Goal: Task Accomplishment & Management: Use online tool/utility

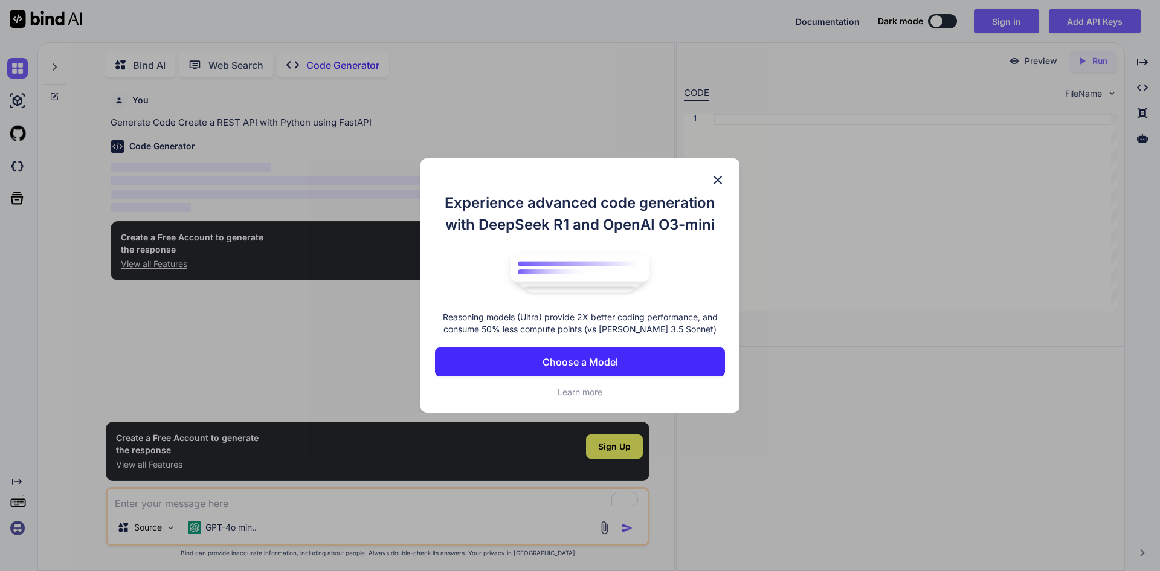
scroll to position [5, 0]
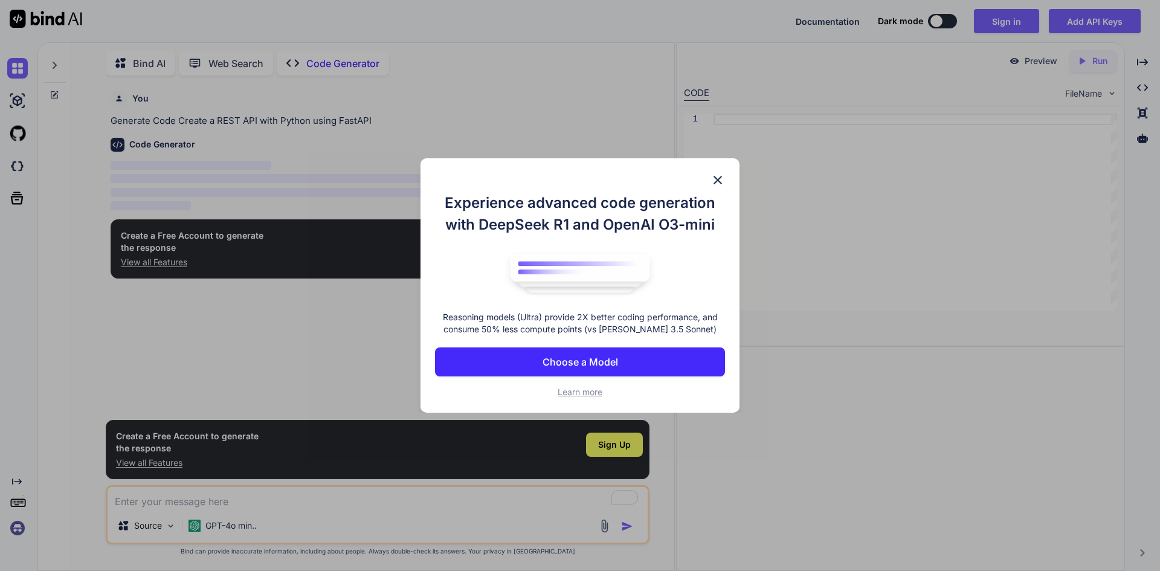
click at [602, 359] on p "Choose a Model" at bounding box center [580, 362] width 76 height 14
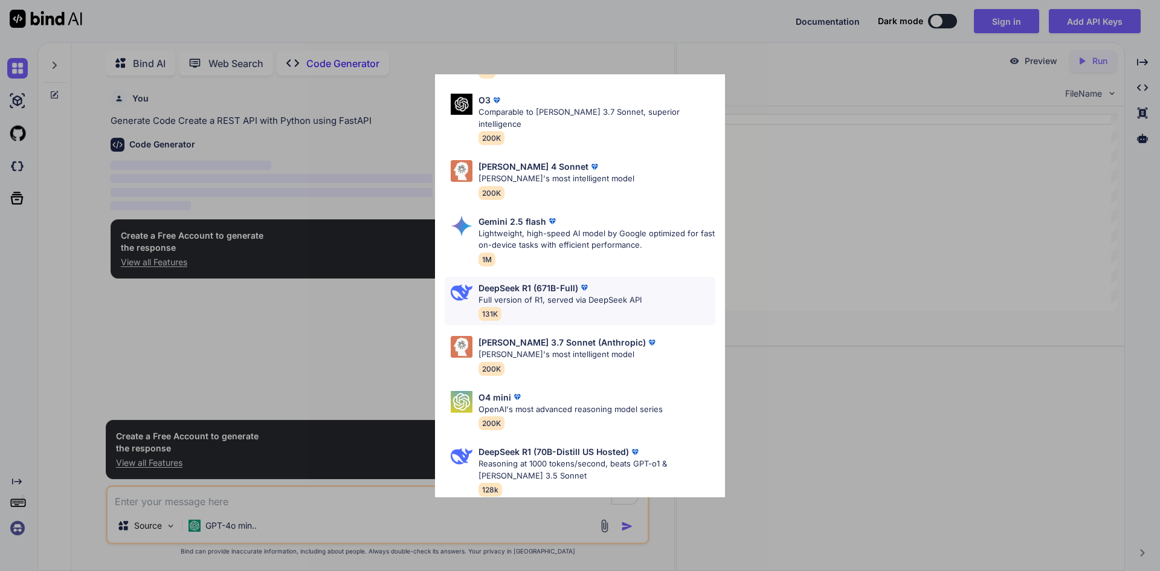
scroll to position [376, 0]
click at [783, 222] on div "Ultra Models GPT 5 Reasoning at 1000 tokens/second, beats GPT-o1 & [PERSON_NAME…" at bounding box center [580, 285] width 1160 height 571
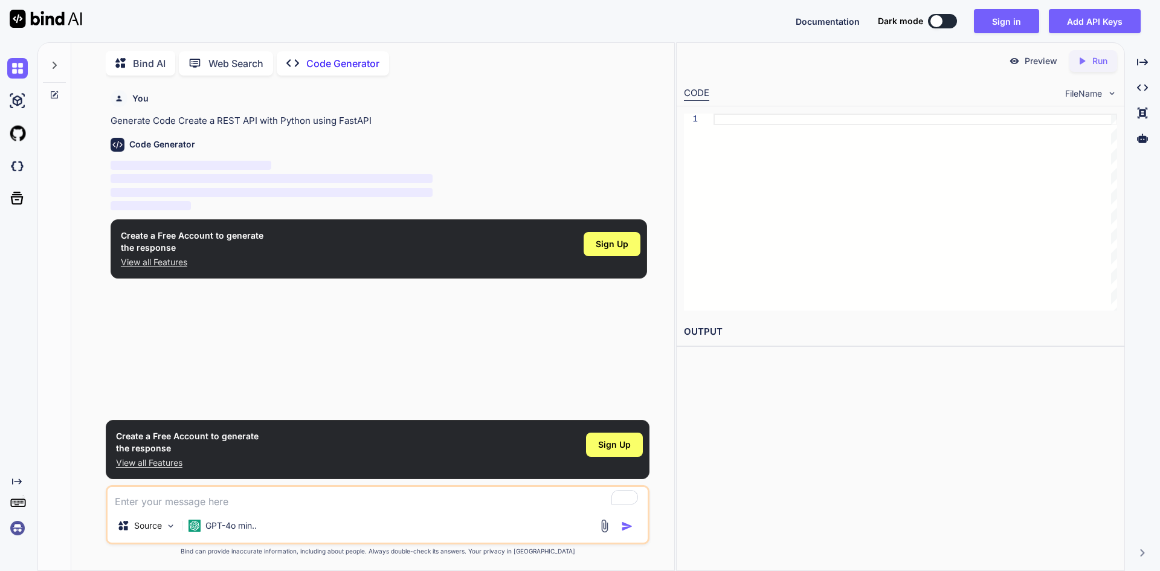
click at [336, 62] on p "Code Generator" at bounding box center [342, 63] width 73 height 14
click at [57, 55] on div at bounding box center [54, 62] width 23 height 42
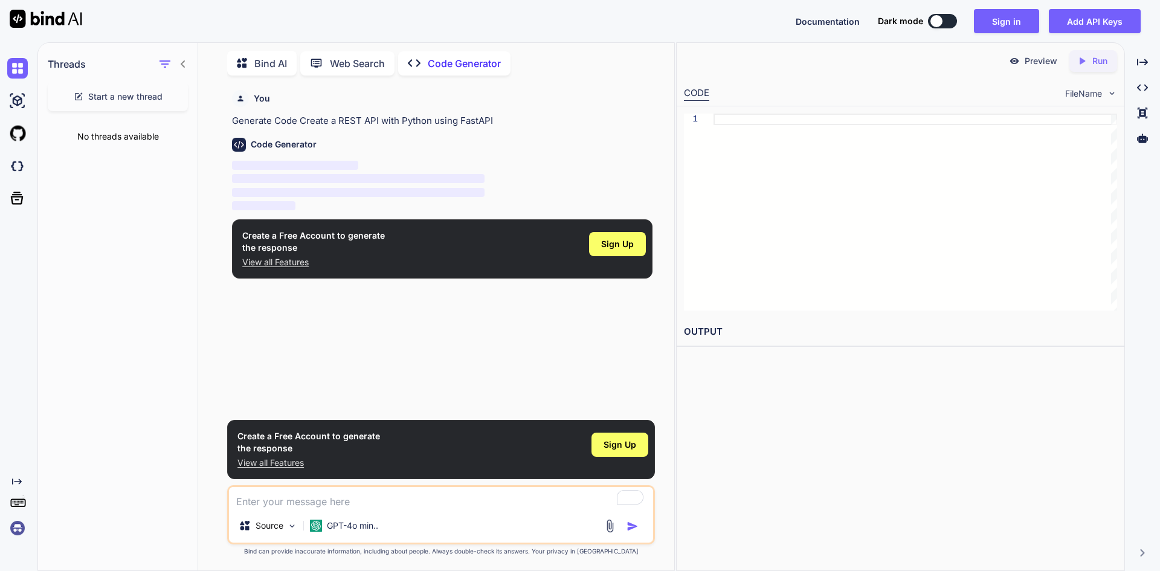
click at [181, 59] on icon at bounding box center [183, 64] width 10 height 10
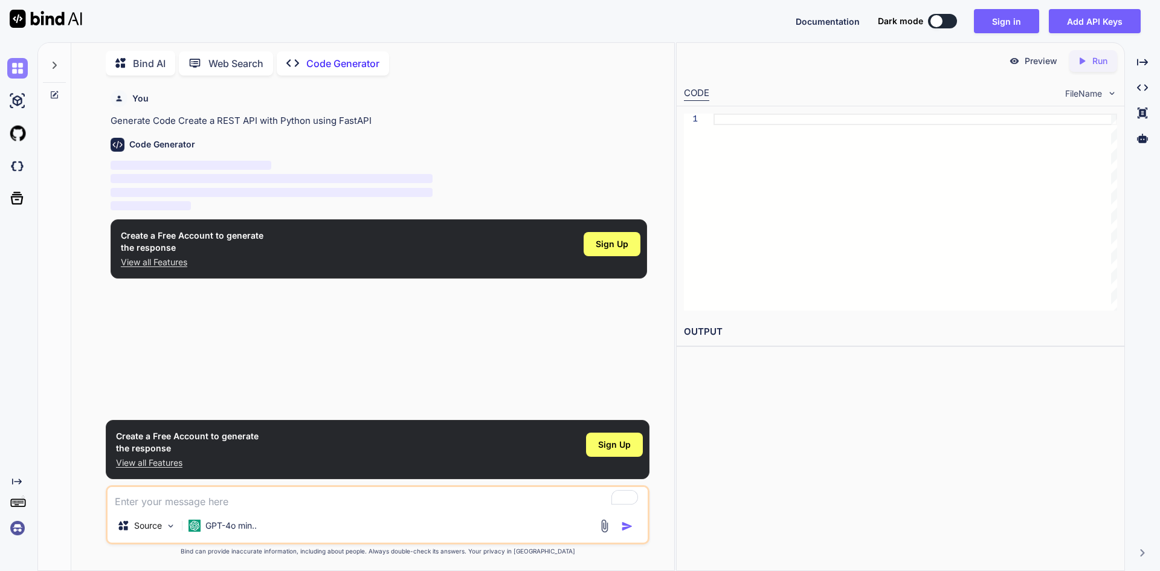
click at [17, 70] on img at bounding box center [17, 68] width 21 height 21
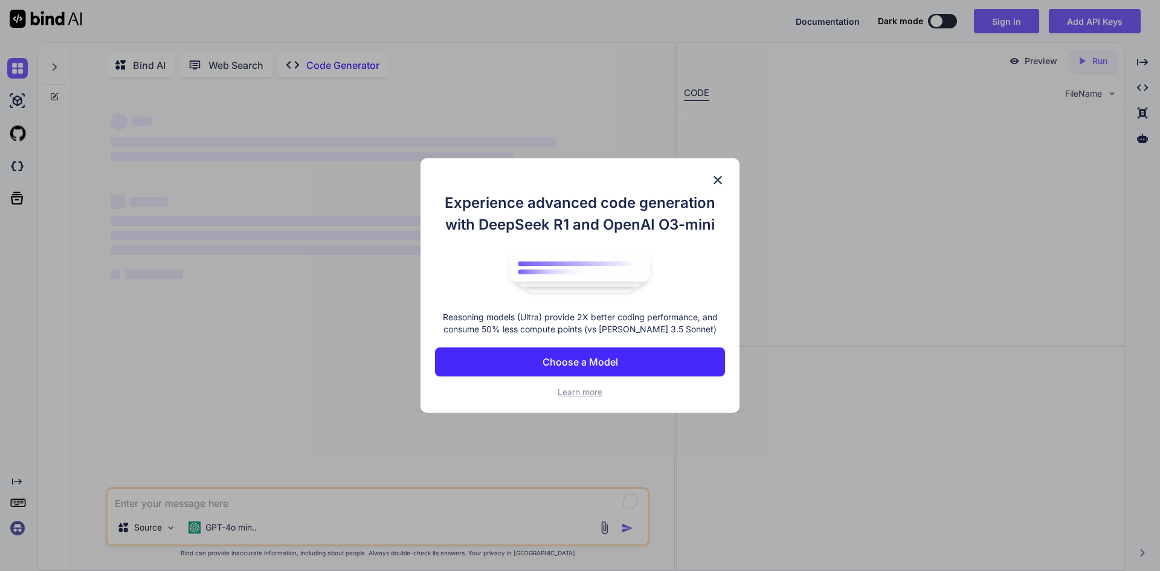
type textarea "x"
click at [584, 391] on span "Learn more" at bounding box center [580, 392] width 45 height 10
click at [607, 361] on p "Choose a Model" at bounding box center [580, 362] width 76 height 14
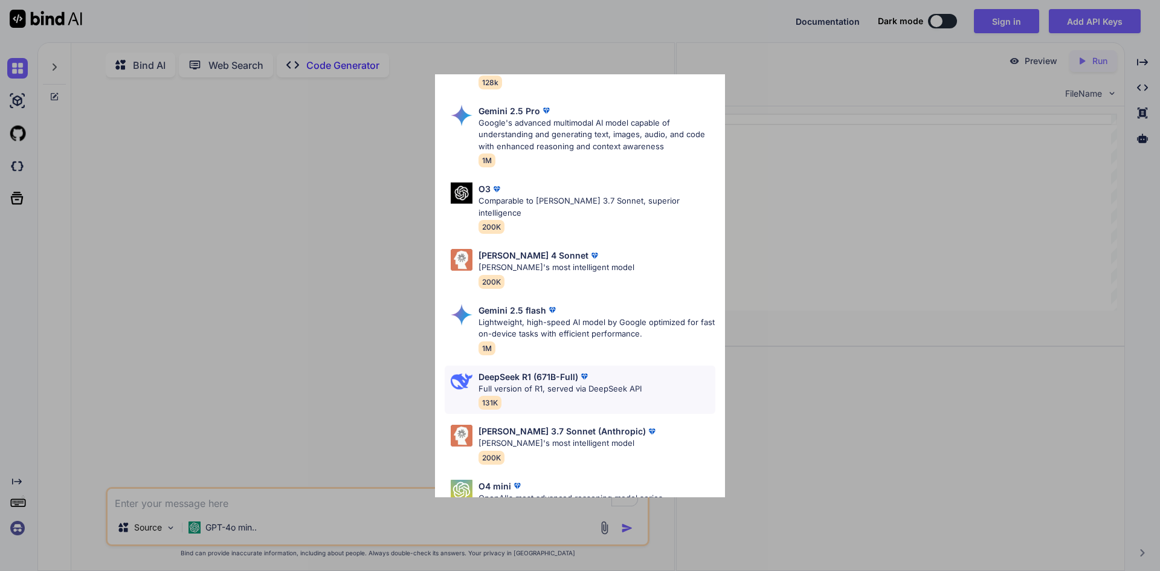
scroll to position [302, 0]
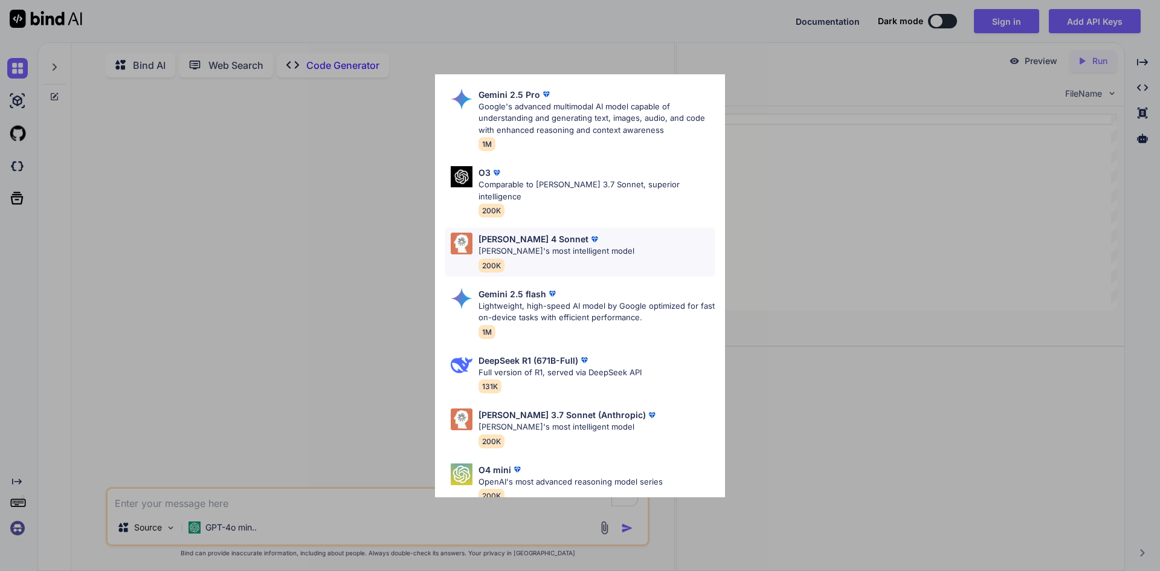
click at [580, 245] on p "[PERSON_NAME]'s most intelligent model" at bounding box center [556, 251] width 156 height 12
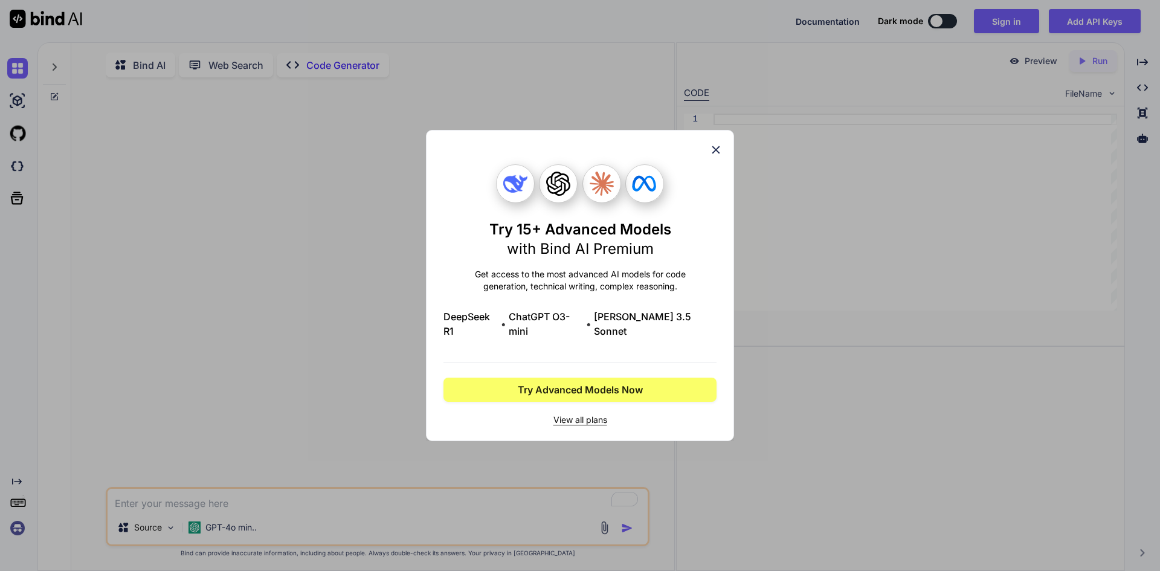
scroll to position [0, 0]
drag, startPoint x: 465, startPoint y: 324, endPoint x: 602, endPoint y: 319, distance: 137.2
click at [599, 318] on div "DeepSeek R1 • ChatGPT O3-mini • [PERSON_NAME] 3.5 Sonnet" at bounding box center [579, 323] width 273 height 29
click at [630, 319] on span "[PERSON_NAME] 3.5 Sonnet" at bounding box center [655, 323] width 123 height 29
drag, startPoint x: 620, startPoint y: 326, endPoint x: 719, endPoint y: 321, distance: 99.2
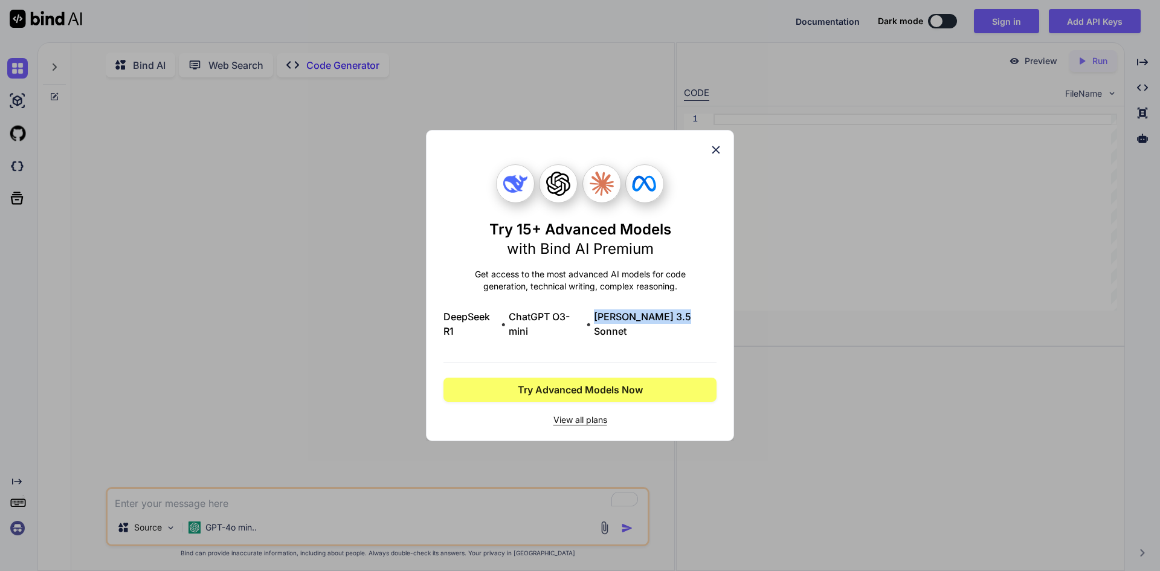
click at [719, 321] on div "Try 15+ Advanced Models with Bind AI Premium Get access to the most advanced AI…" at bounding box center [580, 285] width 308 height 311
click at [578, 414] on span "View all plans" at bounding box center [579, 420] width 273 height 12
click at [558, 312] on div "Try 15+ Advanced Models with Bind AI Premium Get access to the most advanced AI…" at bounding box center [579, 295] width 273 height 262
click at [542, 382] on span "Try Advanced Models Now" at bounding box center [580, 389] width 125 height 14
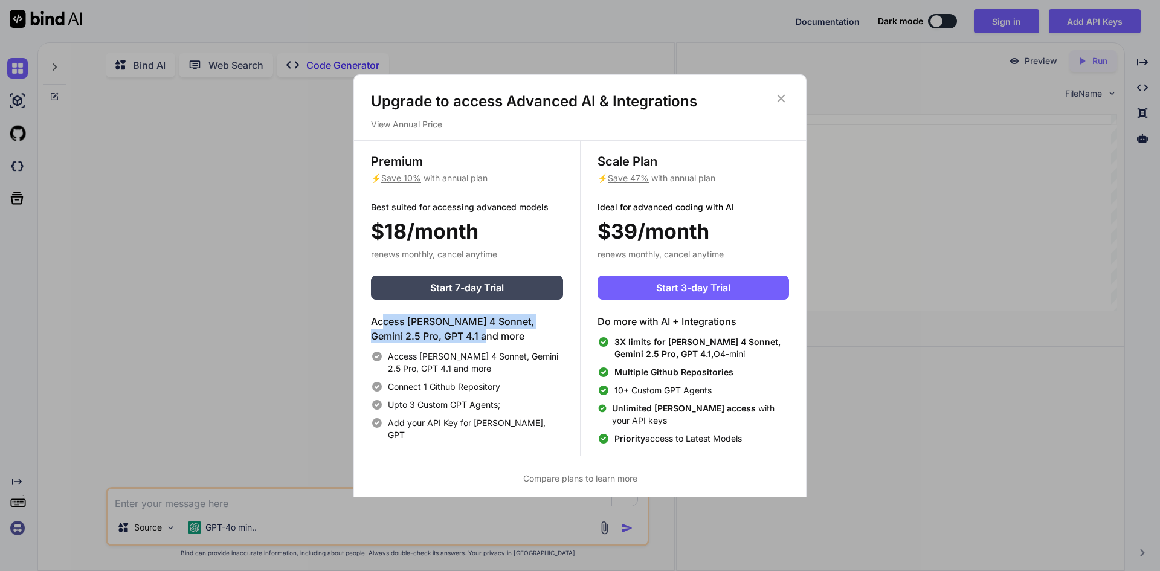
drag, startPoint x: 382, startPoint y: 321, endPoint x: 528, endPoint y: 353, distance: 149.8
click at [541, 343] on div "Access [PERSON_NAME] 4 Sonnet, Gemini 2.5 Pro, GPT 4.1 and more Access [PERSON_…" at bounding box center [467, 377] width 192 height 127
click at [447, 375] on div "Access [PERSON_NAME] 4 Sonnet, Gemini 2.5 Pro, GPT 4.1 and more Connect 1 Githu…" at bounding box center [467, 395] width 192 height 91
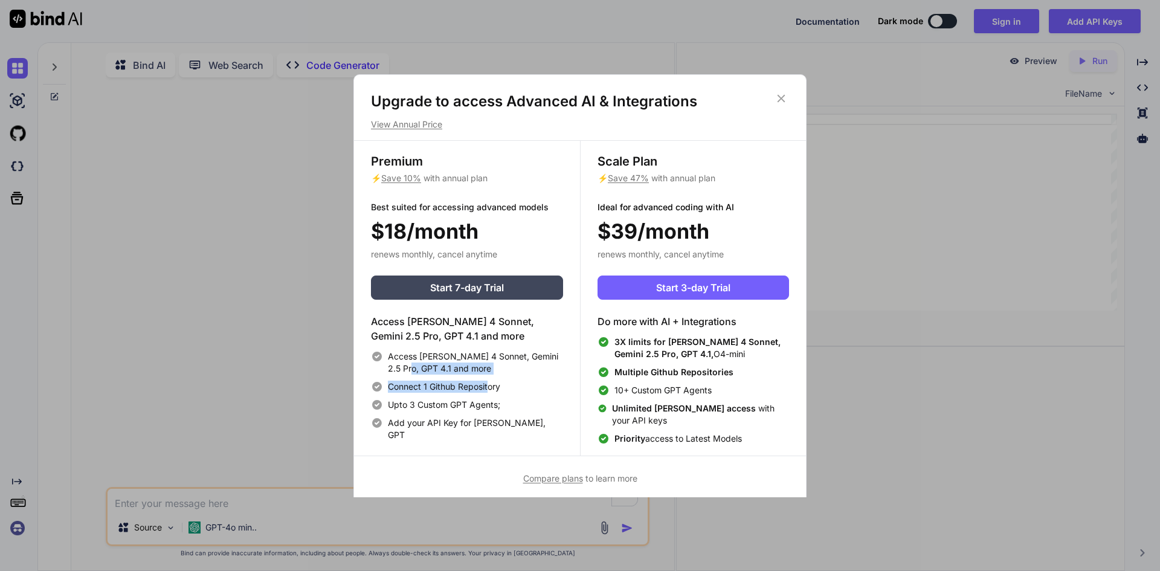
drag, startPoint x: 407, startPoint y: 364, endPoint x: 510, endPoint y: 382, distance: 104.9
click at [500, 382] on div "Access [PERSON_NAME] 4 Sonnet, Gemini 2.5 Pro, GPT 4.1 and more Connect 1 Githu…" at bounding box center [467, 395] width 192 height 91
click at [556, 348] on div "Access [PERSON_NAME] 4 Sonnet, Gemini 2.5 Pro, GPT 4.1 and more Access [PERSON_…" at bounding box center [467, 377] width 192 height 127
drag, startPoint x: 407, startPoint y: 386, endPoint x: 490, endPoint y: 405, distance: 85.6
click at [503, 387] on div "Connect 1 Github Repository" at bounding box center [467, 387] width 192 height 12
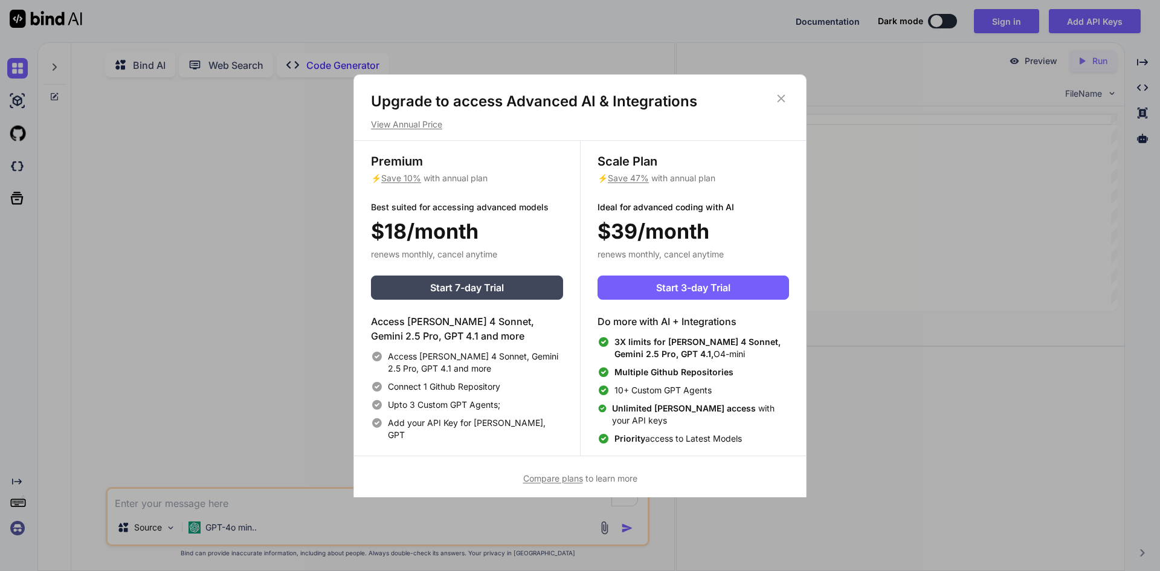
click at [452, 409] on span "Upto 3 Custom GPT Agents;" at bounding box center [444, 405] width 112 height 12
drag, startPoint x: 448, startPoint y: 401, endPoint x: 516, endPoint y: 395, distance: 68.5
click at [516, 395] on div "Access [PERSON_NAME] 4 Sonnet, Gemini 2.5 Pro, GPT 4.1 and more Connect 1 Githu…" at bounding box center [467, 395] width 192 height 91
click at [465, 421] on span "Add your API Key for [PERSON_NAME], GPT" at bounding box center [475, 429] width 175 height 24
drag, startPoint x: 394, startPoint y: 428, endPoint x: 475, endPoint y: 421, distance: 80.6
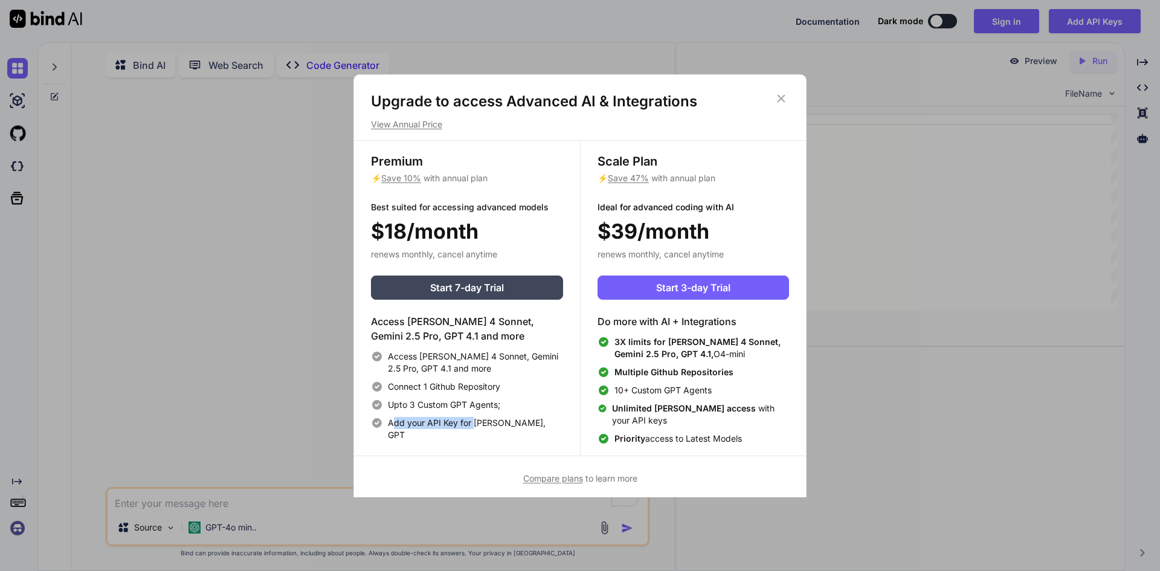
click at [475, 421] on span "Add your API Key for [PERSON_NAME], GPT" at bounding box center [475, 429] width 175 height 24
click at [494, 421] on span "Add your API Key for [PERSON_NAME], GPT" at bounding box center [475, 429] width 175 height 24
drag, startPoint x: 458, startPoint y: 423, endPoint x: 544, endPoint y: 419, distance: 86.5
click at [544, 419] on div "Add your API Key for [PERSON_NAME], GPT" at bounding box center [467, 429] width 192 height 24
click at [560, 353] on span "Access [PERSON_NAME] 4 Sonnet, Gemini 2.5 Pro, GPT 4.1 and more" at bounding box center [475, 362] width 175 height 24
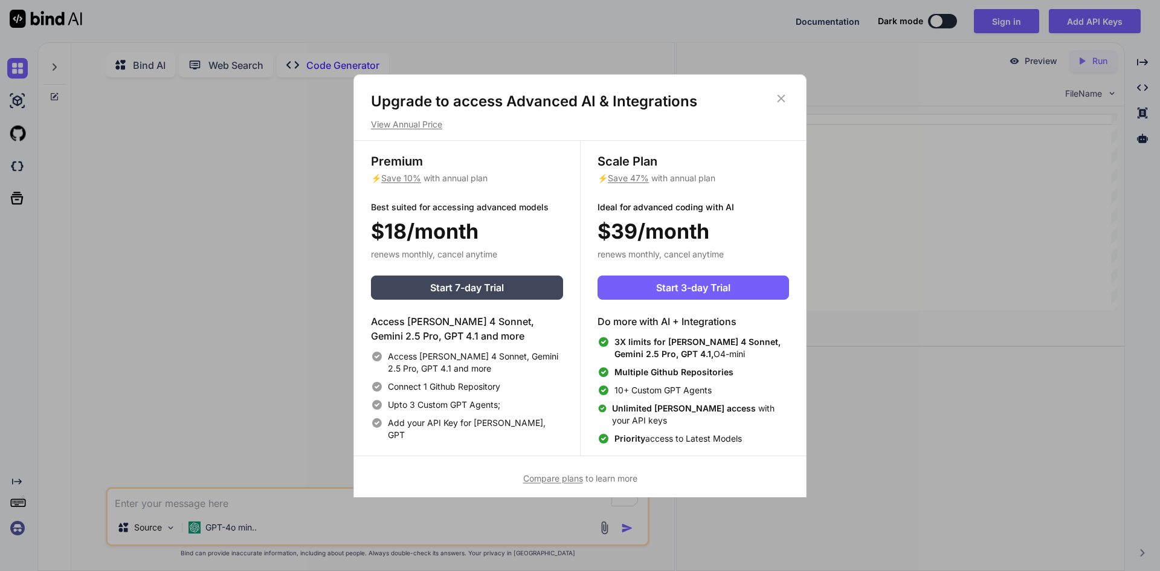
click at [773, 100] on h1 "Upgrade to access Advanced AI & Integrations" at bounding box center [580, 101] width 418 height 19
click at [785, 94] on icon at bounding box center [780, 98] width 13 height 13
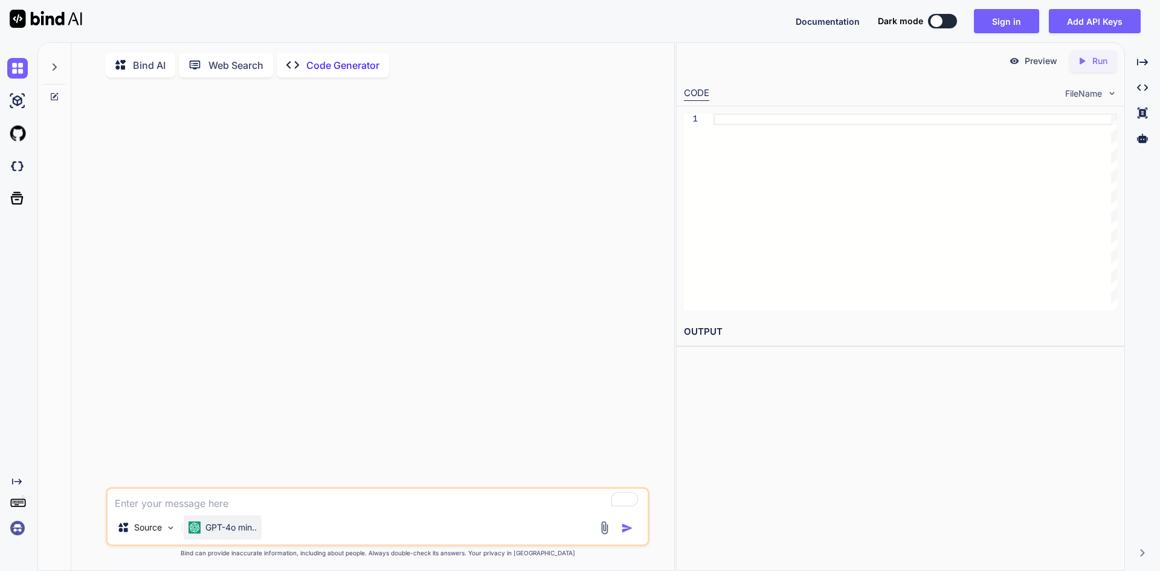
click at [240, 533] on p "GPT-4o min.." at bounding box center [230, 527] width 51 height 12
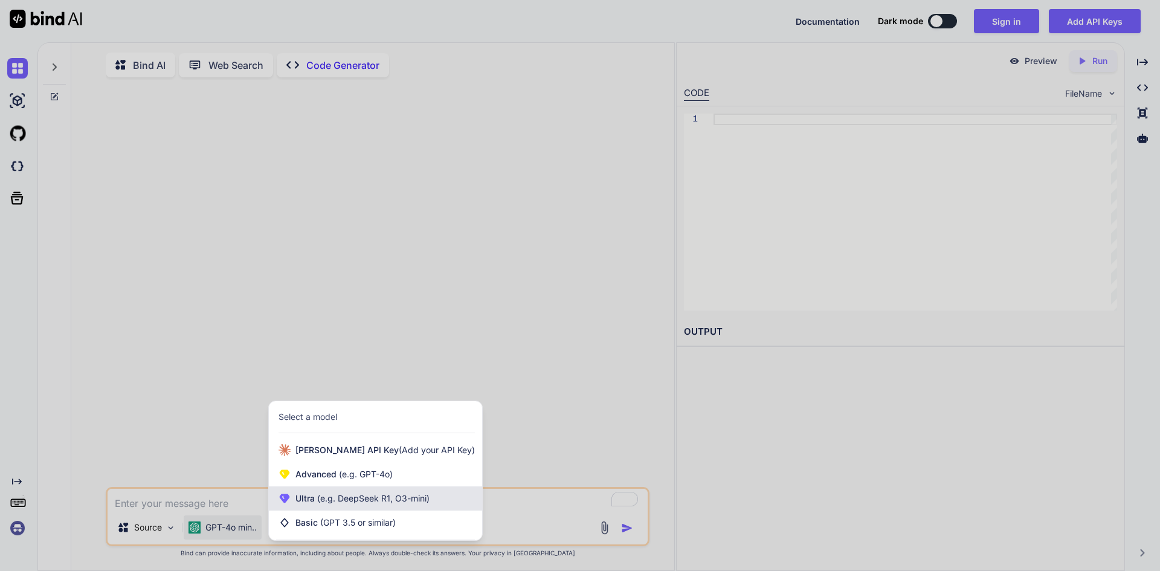
click at [374, 498] on span "(e.g. DeepSeek R1, O3-mini)" at bounding box center [372, 498] width 115 height 10
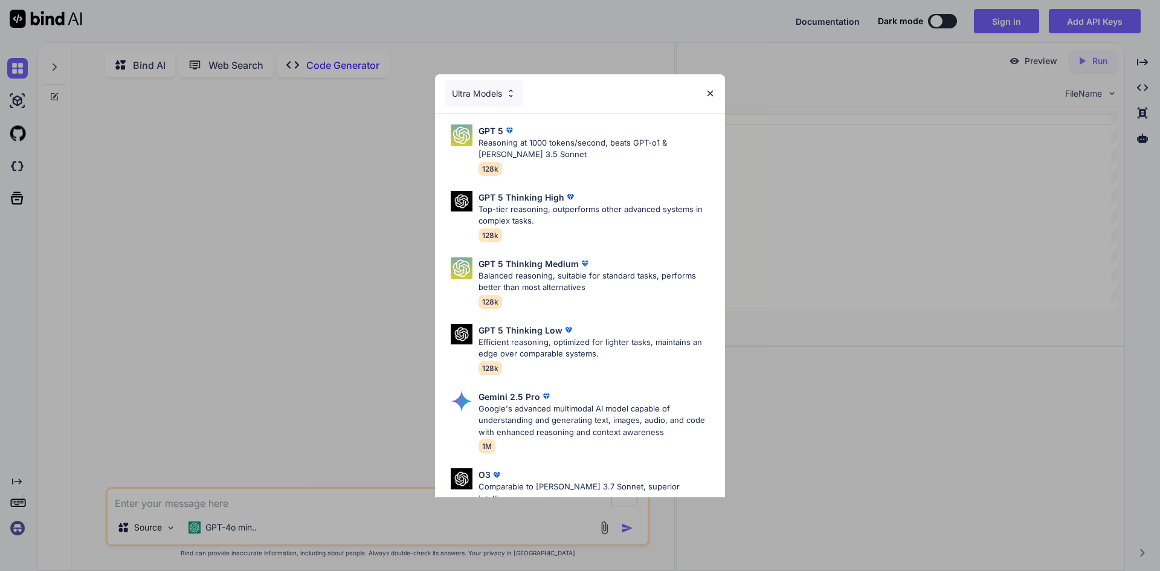
click at [709, 92] on img at bounding box center [710, 93] width 10 height 10
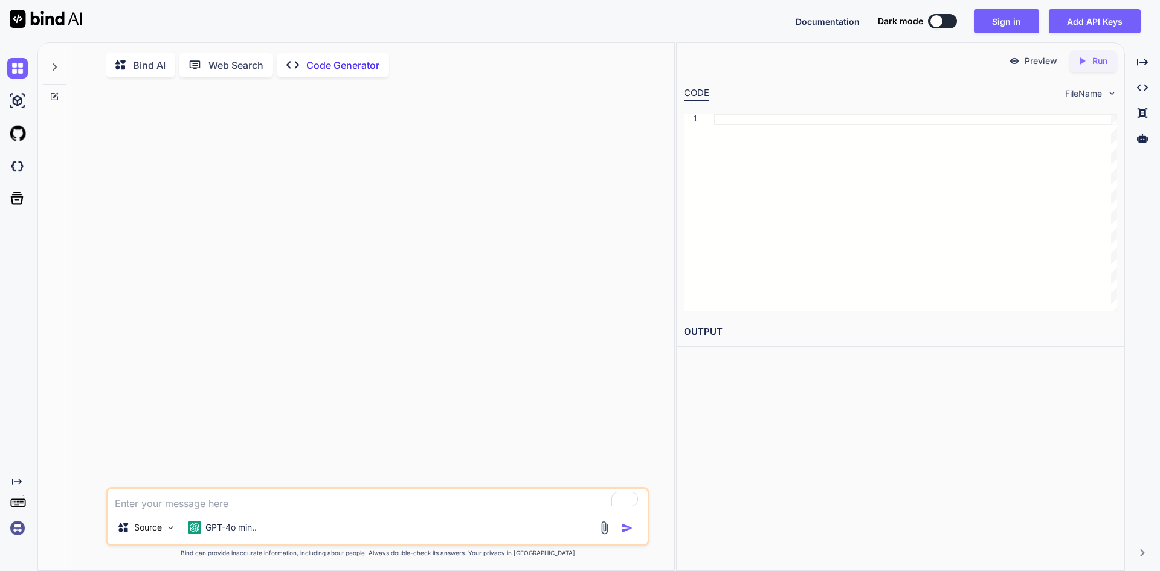
click at [16, 522] on img at bounding box center [17, 528] width 21 height 21
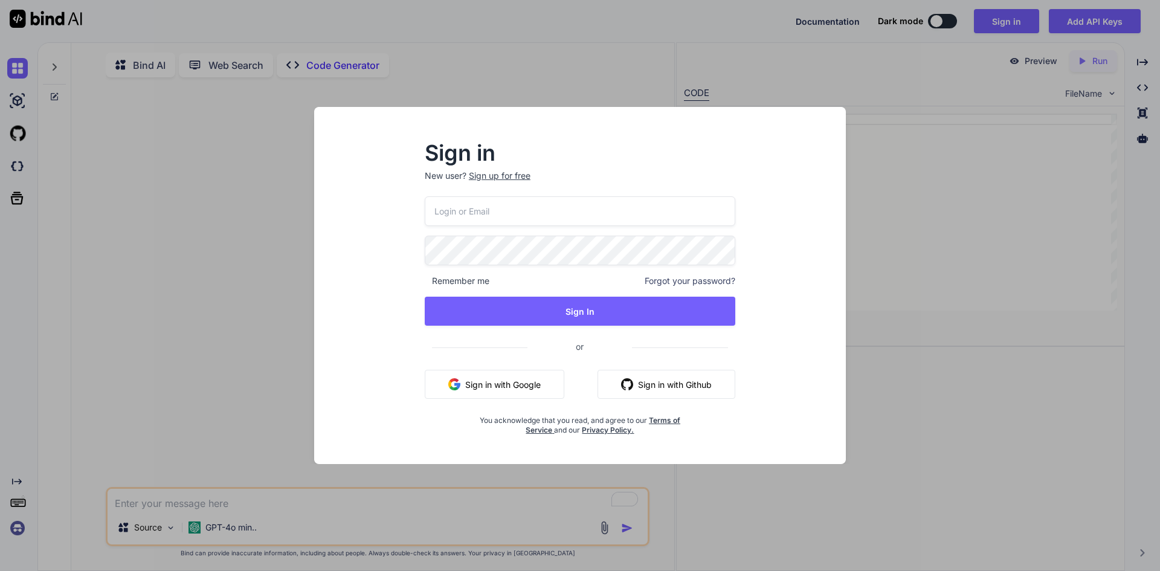
click at [500, 176] on div "Sign up for free" at bounding box center [500, 176] width 62 height 12
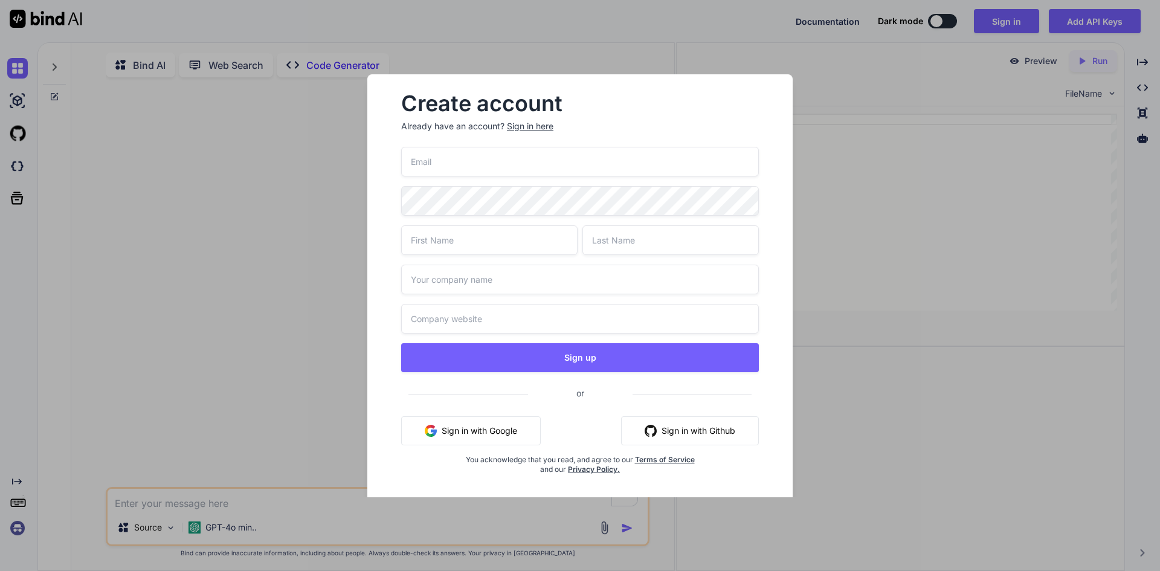
click at [601, 122] on p "Already have an account? Sign in here" at bounding box center [580, 126] width 358 height 12
click at [443, 163] on input "email" at bounding box center [580, 162] width 358 height 30
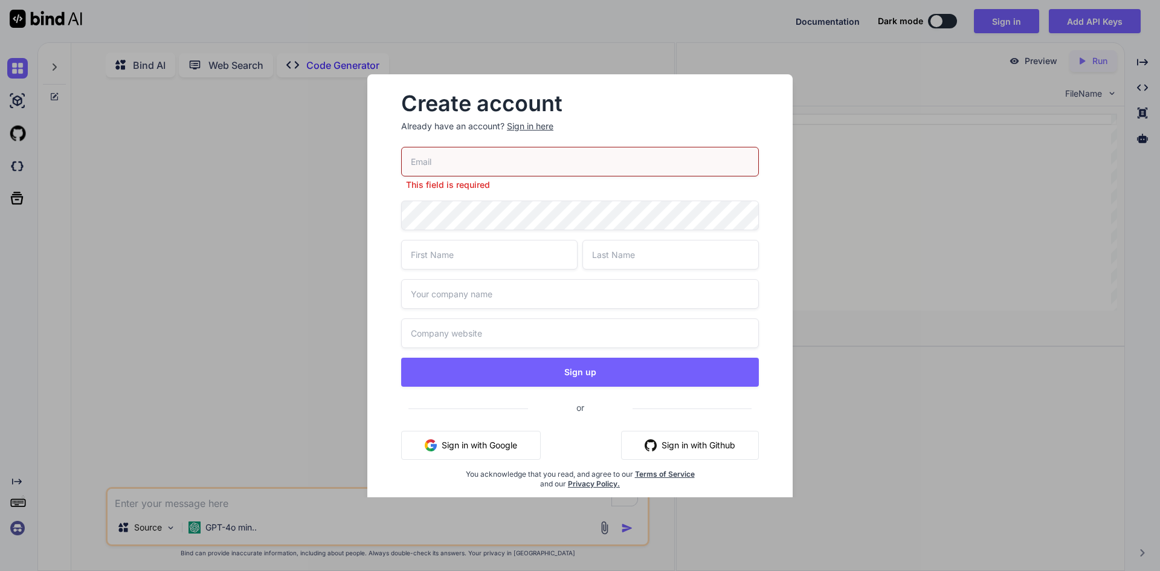
click at [477, 156] on input "email" at bounding box center [580, 162] width 358 height 30
click at [958, 87] on div "Create account Already have an account? Sign in here This field is required Sig…" at bounding box center [580, 285] width 1160 height 571
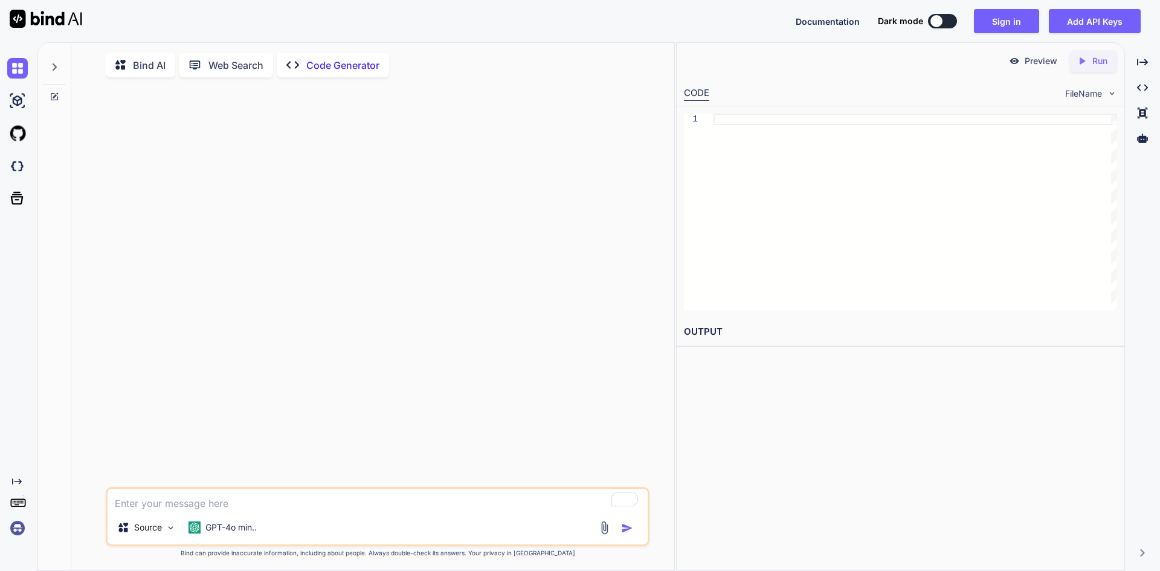
click at [845, 72] on div "Preview Created with Pixso. Run" at bounding box center [901, 61] width 448 height 36
click at [755, 123] on div at bounding box center [915, 212] width 404 height 197
type textarea "h"
click at [22, 98] on img at bounding box center [17, 101] width 21 height 21
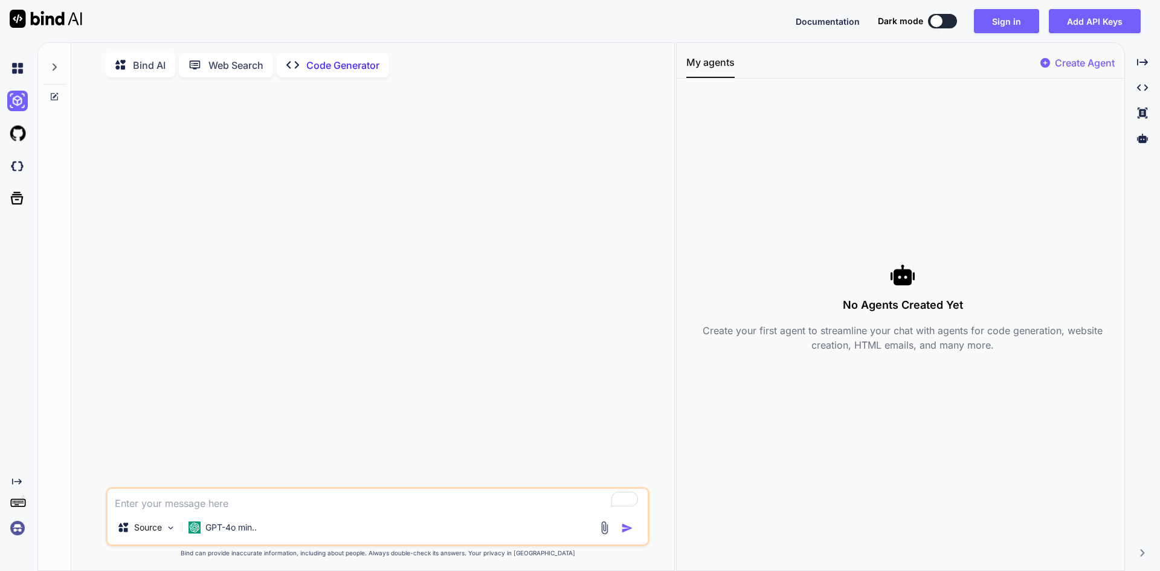
click at [0, 143] on div at bounding box center [16, 133] width 33 height 33
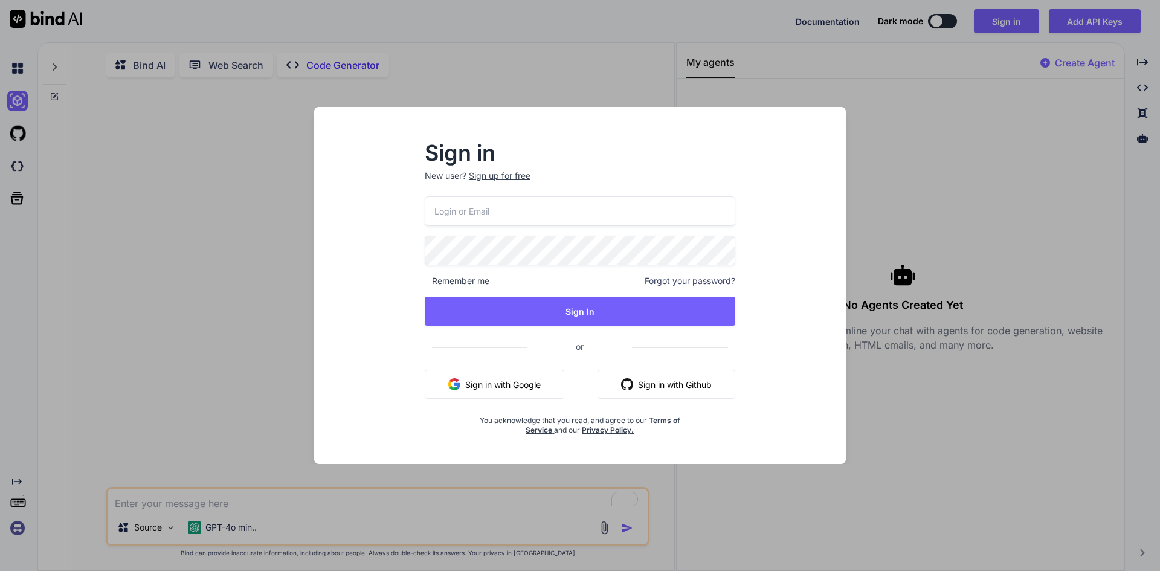
click at [16, 140] on div "Sign in New user? Sign up for free Remember me Forgot your password? Sign In or…" at bounding box center [580, 285] width 1160 height 571
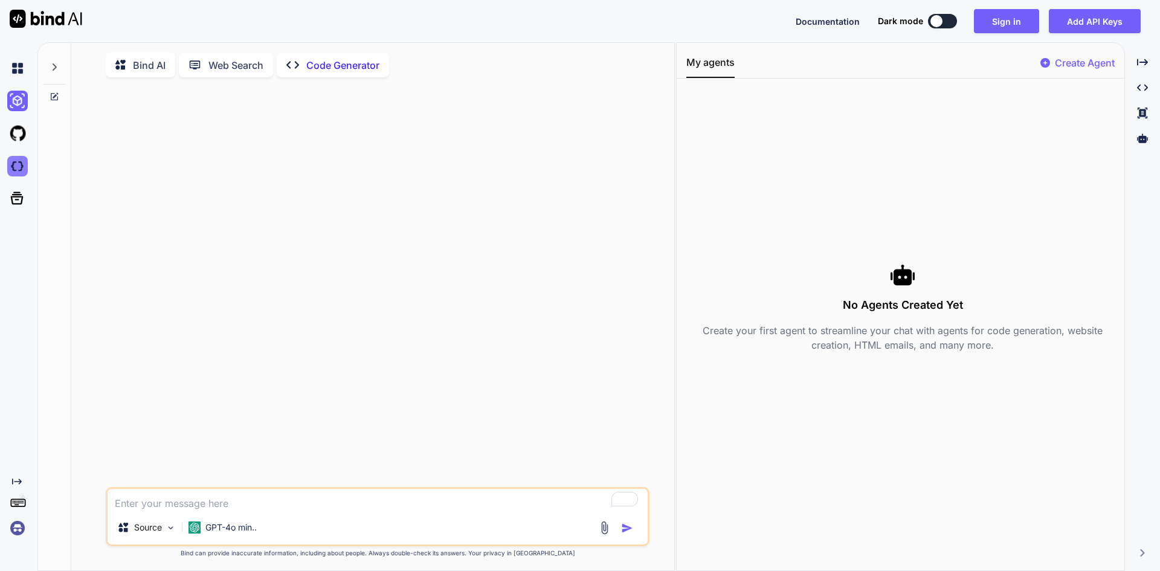
click at [12, 159] on img at bounding box center [17, 166] width 21 height 21
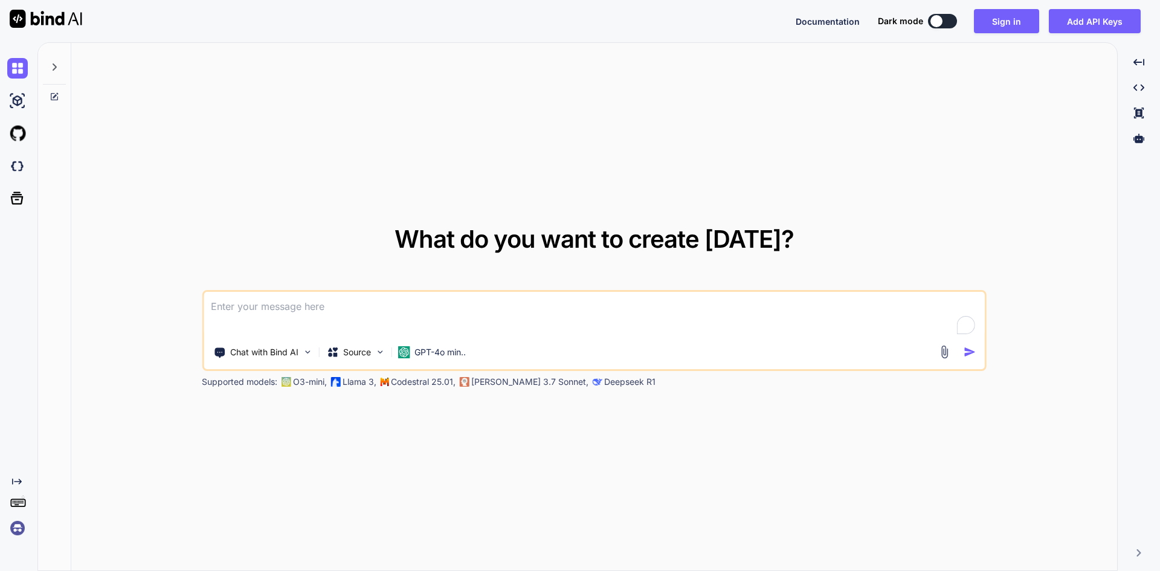
type textarea "x"
click at [1014, 29] on button "Sign in" at bounding box center [1006, 21] width 65 height 24
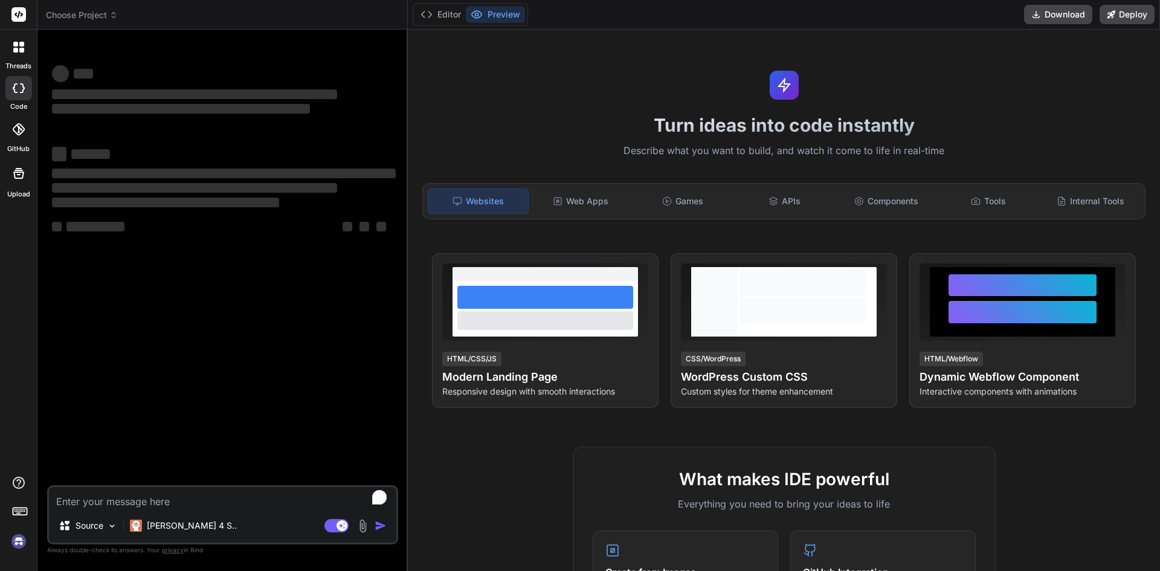
click at [607, 88] on div "Turn ideas into code instantly Describe what you want to build, and watch it co…" at bounding box center [784, 300] width 752 height 541
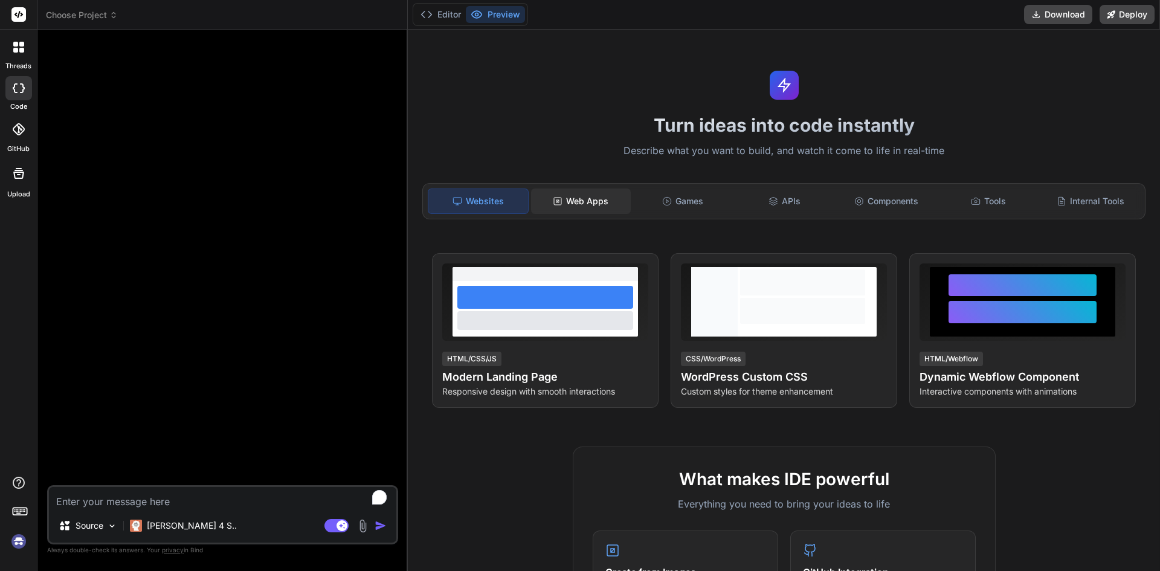
click at [579, 201] on div "Web Apps" at bounding box center [581, 200] width 100 height 25
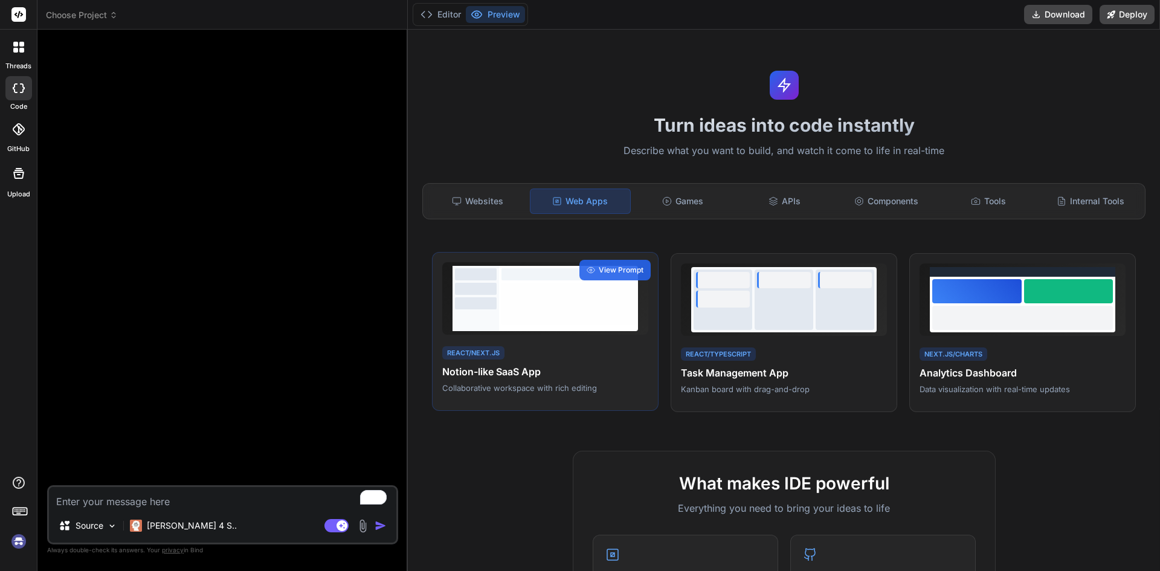
click at [605, 366] on h4 "Notion-like SaaS App" at bounding box center [545, 371] width 206 height 14
click at [605, 272] on span "View Prompt" at bounding box center [621, 270] width 45 height 11
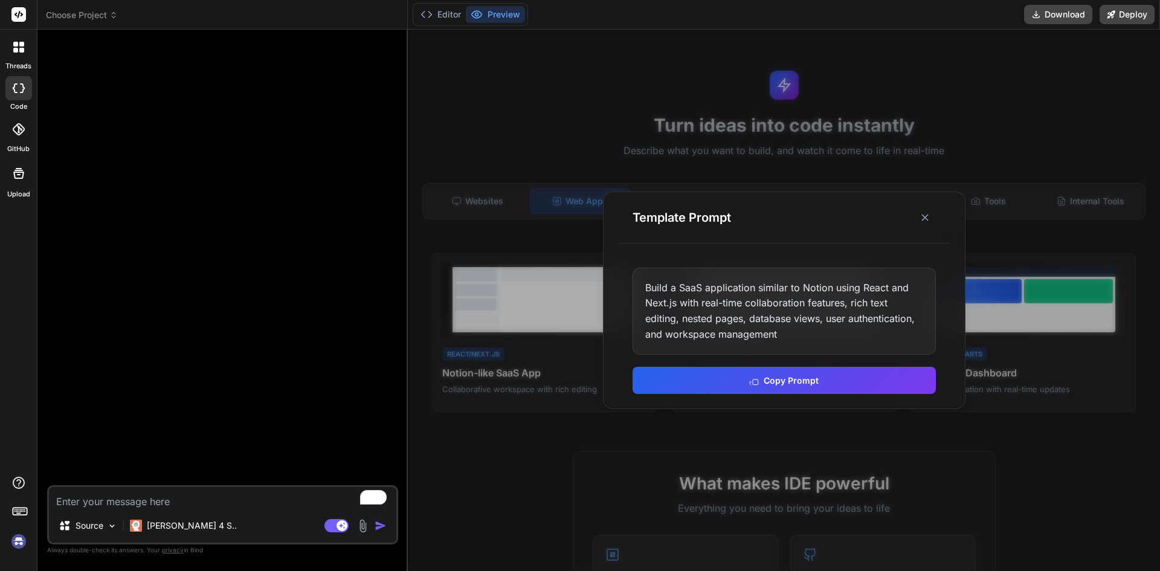
click at [690, 290] on div "Build a SaaS application similar to Notion using React and Next.js with real-ti…" at bounding box center [784, 311] width 303 height 87
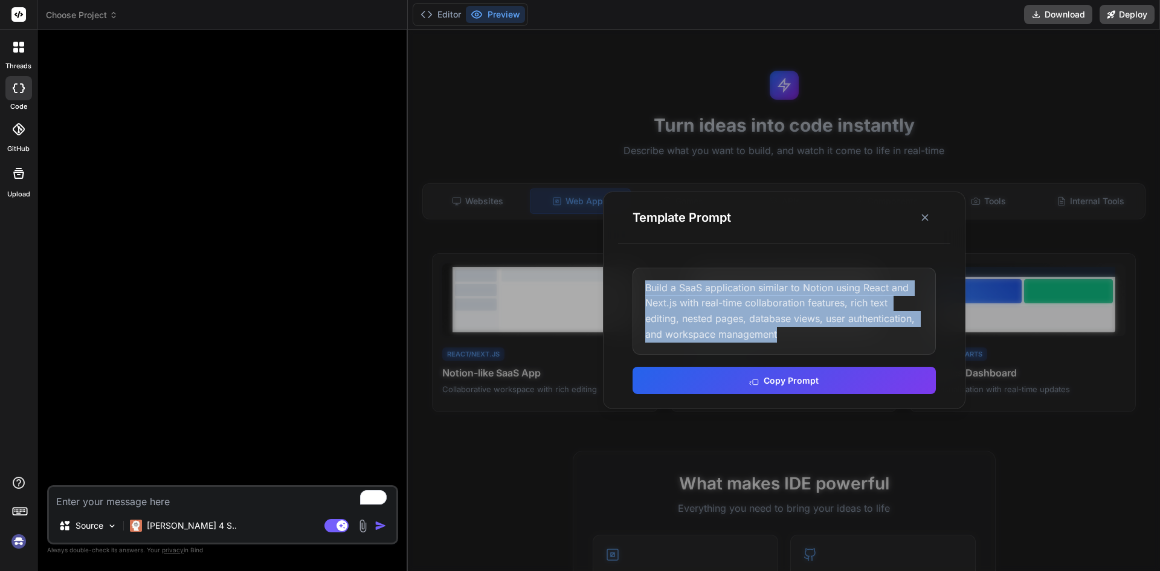
drag, startPoint x: 646, startPoint y: 288, endPoint x: 842, endPoint y: 336, distance: 201.2
click at [842, 336] on div "Build a SaaS application similar to Notion using React and Next.js with real-ti…" at bounding box center [784, 311] width 303 height 87
click at [774, 309] on div "Build a SaaS application similar to Notion using React and Next.js with real-ti…" at bounding box center [784, 311] width 303 height 87
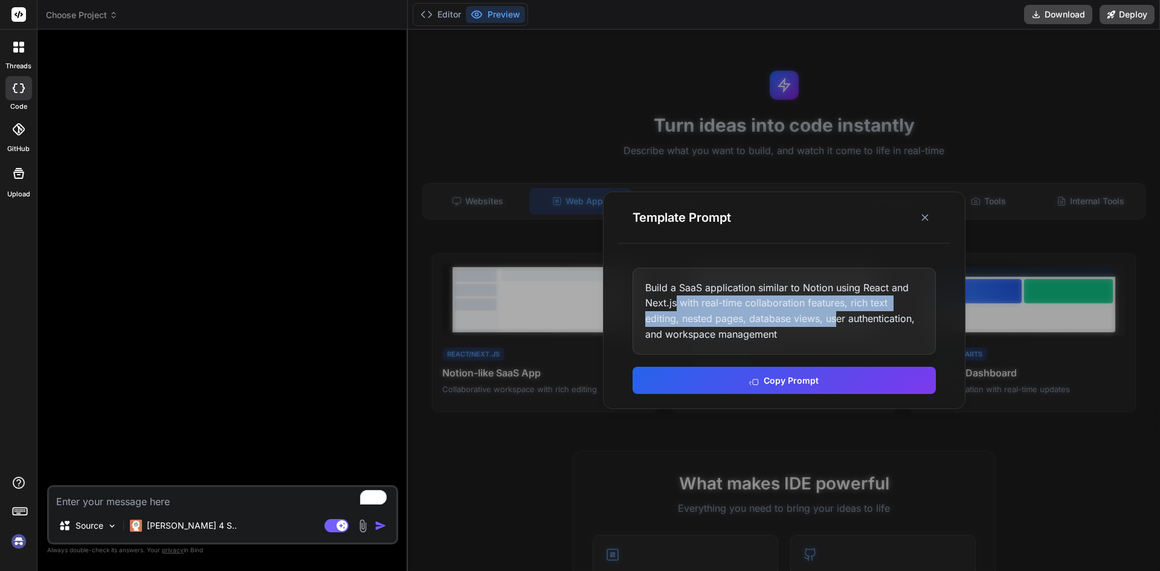
drag, startPoint x: 678, startPoint y: 302, endPoint x: 839, endPoint y: 311, distance: 160.9
click at [839, 311] on div "Build a SaaS application similar to Notion using React and Next.js with real-ti…" at bounding box center [784, 311] width 303 height 87
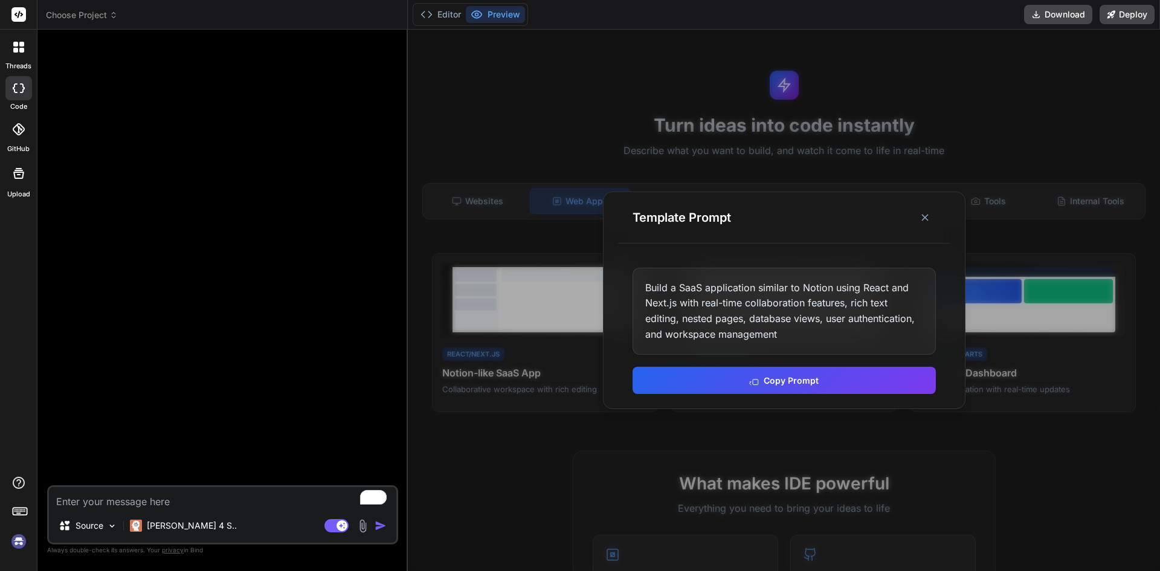
click at [866, 293] on div "Build a SaaS application similar to Notion using React and Next.js with real-ti…" at bounding box center [784, 311] width 303 height 87
click at [1030, 415] on div at bounding box center [784, 300] width 752 height 541
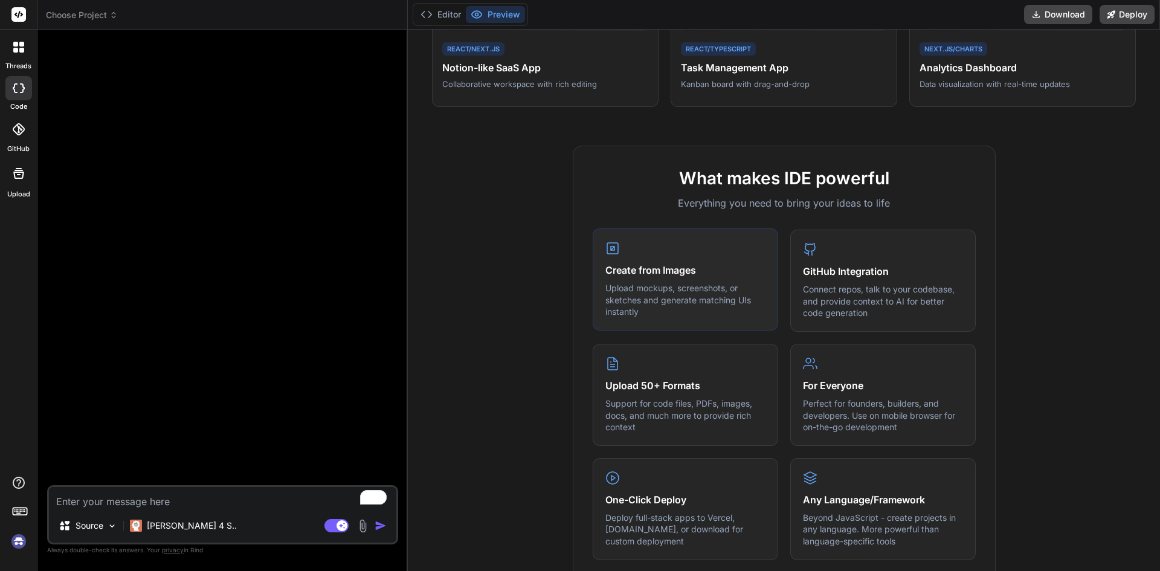
scroll to position [362, 0]
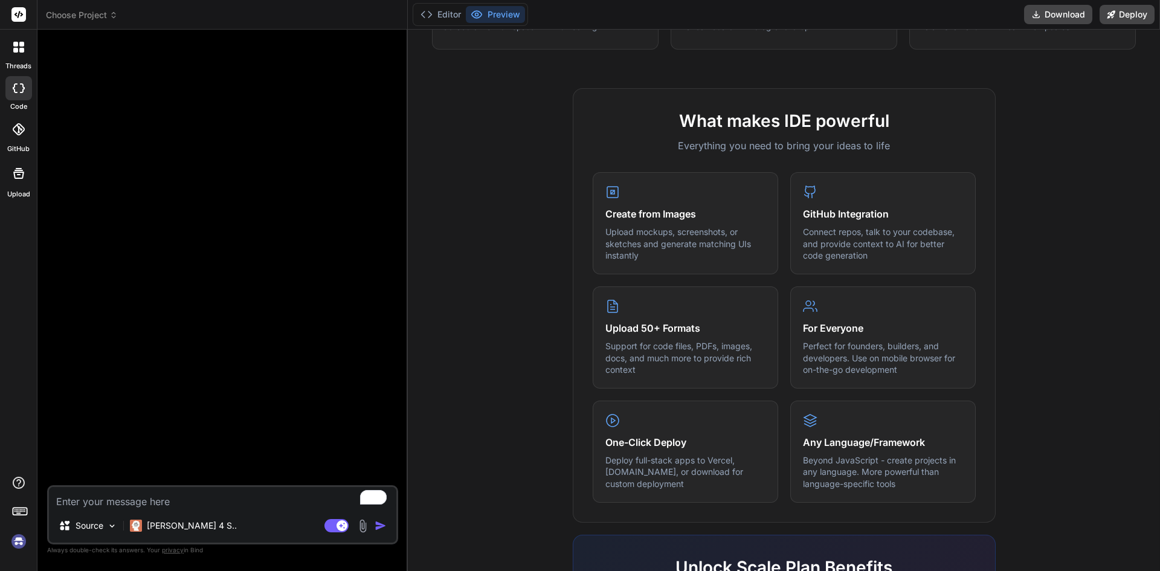
click at [86, 16] on span "Choose Project" at bounding box center [82, 15] width 72 height 12
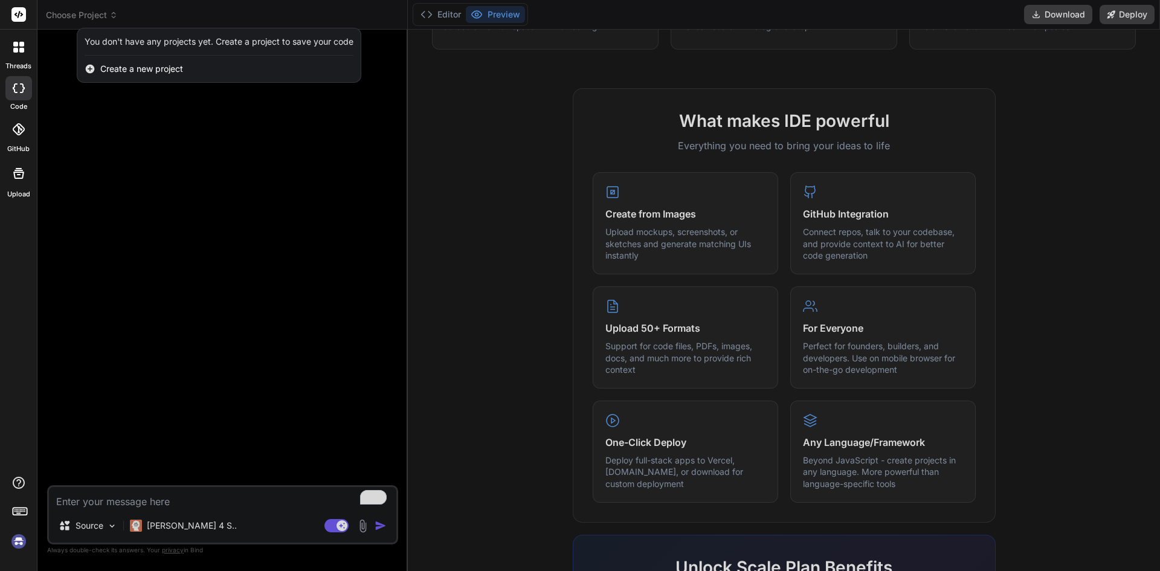
click at [662, 100] on div at bounding box center [580, 285] width 1160 height 571
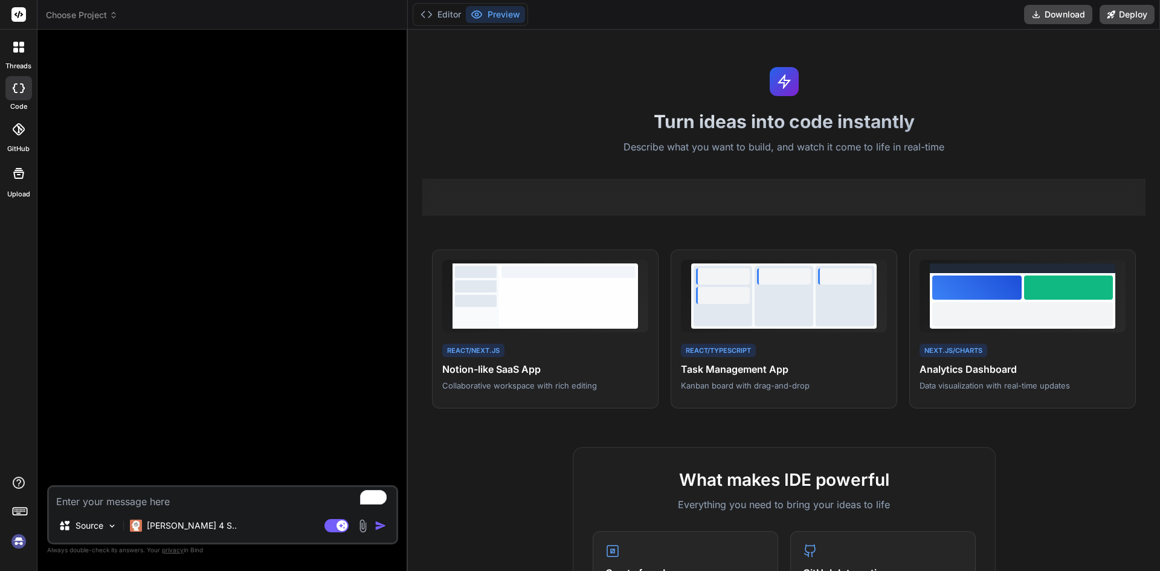
scroll to position [0, 0]
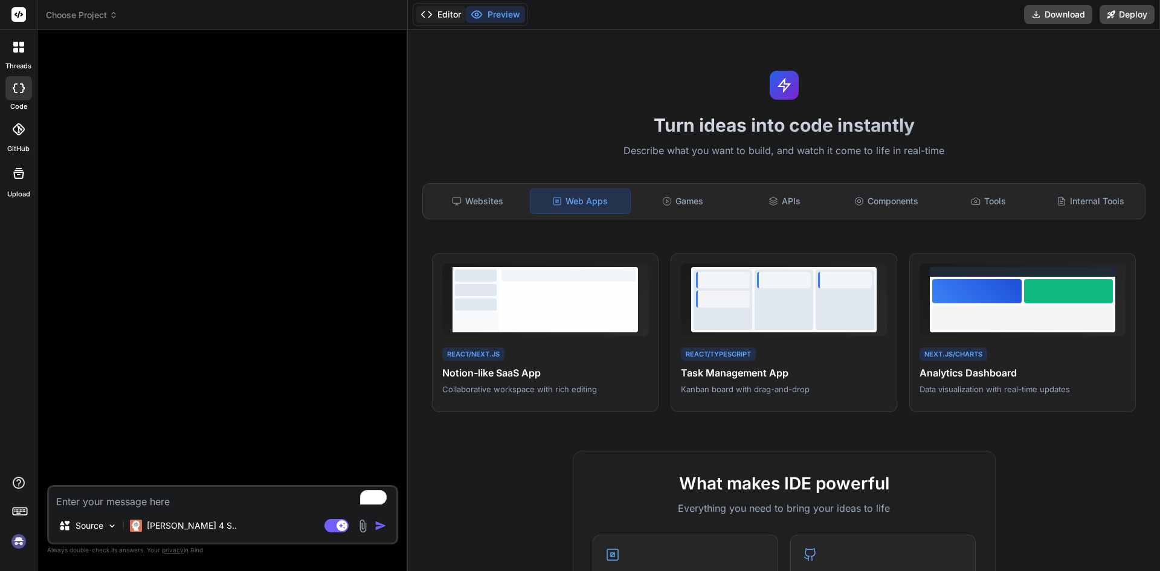
click at [441, 11] on button "Editor" at bounding box center [441, 14] width 50 height 17
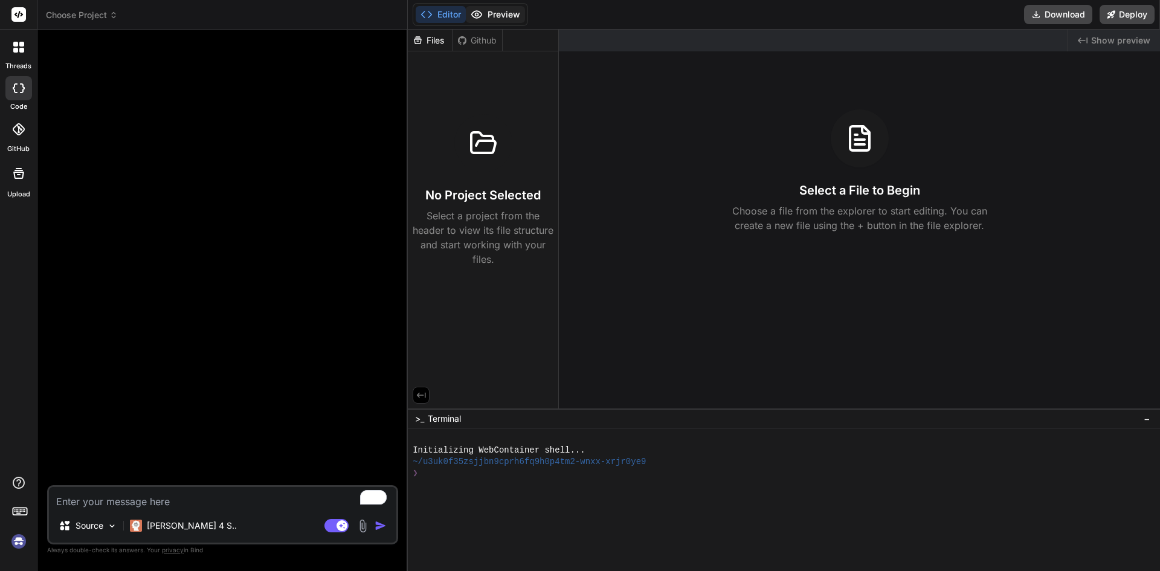
click at [490, 14] on button "Preview" at bounding box center [495, 14] width 59 height 17
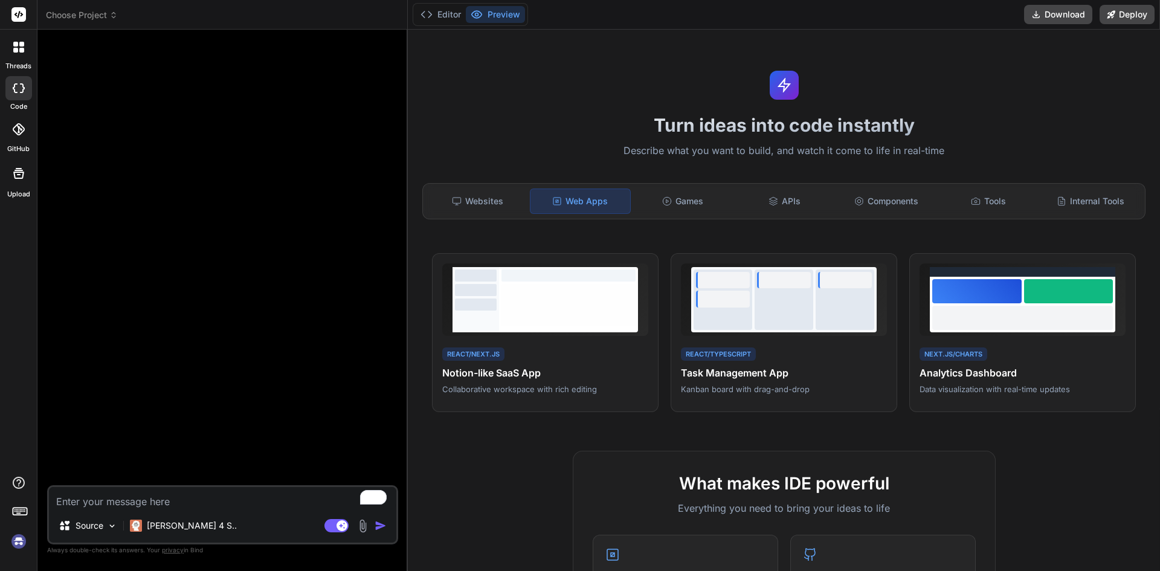
click at [115, 121] on div at bounding box center [224, 262] width 349 height 446
drag, startPoint x: 130, startPoint y: 492, endPoint x: 150, endPoint y: 512, distance: 28.6
click at [130, 492] on textarea "To enrich screen reader interactions, please activate Accessibility in Grammarl…" at bounding box center [222, 498] width 347 height 22
click at [173, 526] on p "Claude 4 S.." at bounding box center [192, 526] width 90 height 12
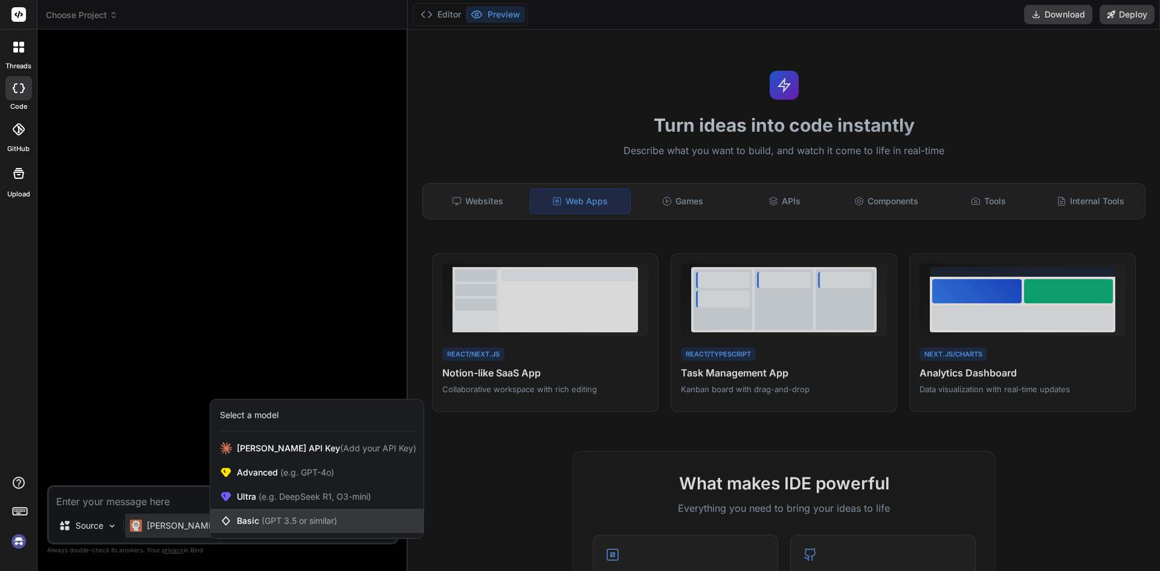
click at [301, 523] on span "(GPT 3.5 or similar)" at bounding box center [300, 520] width 76 height 10
type textarea "x"
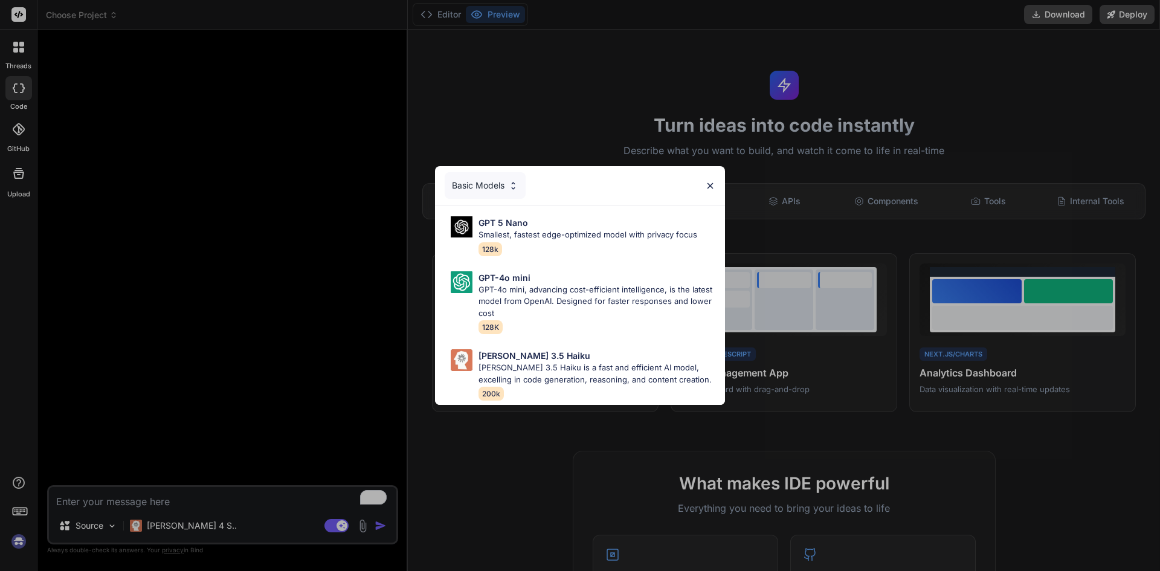
click at [704, 183] on div "Basic Models" at bounding box center [580, 185] width 290 height 39
click at [708, 181] on img at bounding box center [710, 186] width 10 height 10
